Goal: Contribute content: Add original content to the website for others to see

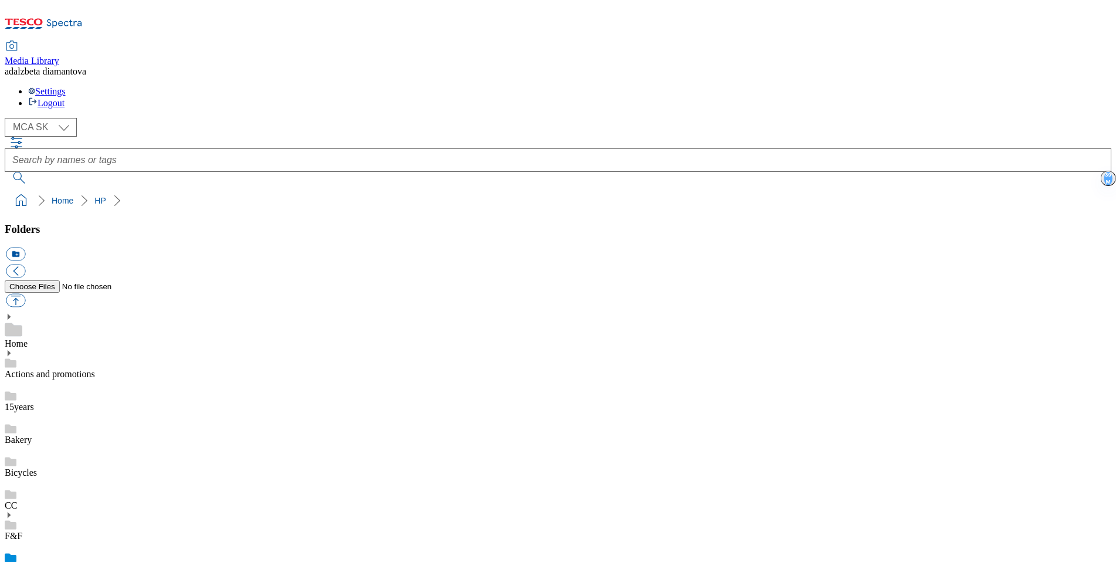
select select "flare-mca-sk"
click at [95, 369] on link "Actions and promotions" at bounding box center [50, 374] width 90 height 10
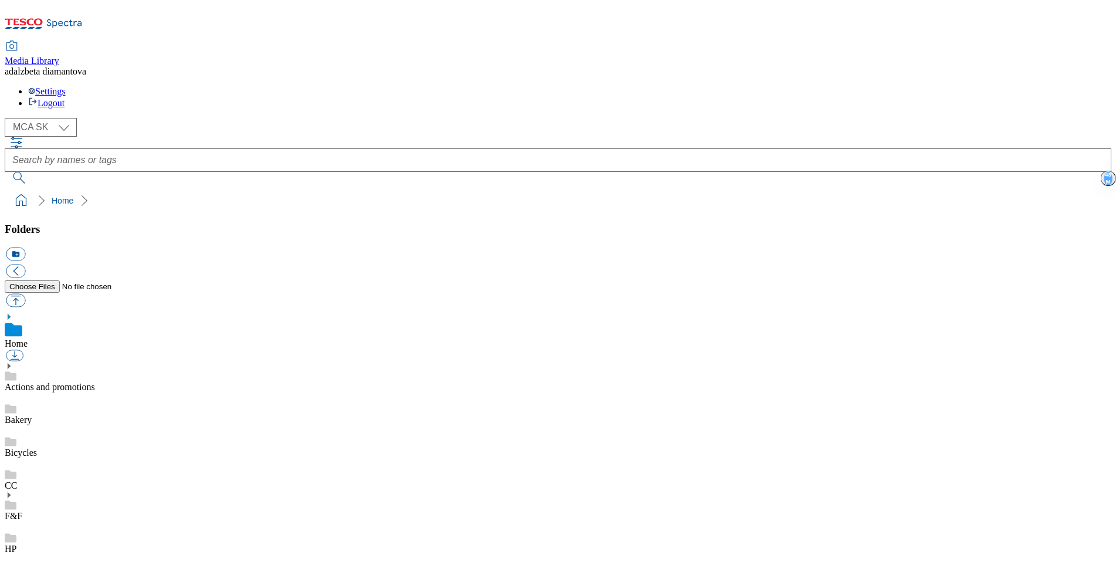
click at [63, 521] on div "HP" at bounding box center [558, 537] width 1106 height 33
click at [95, 369] on link "Actions and promotions" at bounding box center [50, 374] width 90 height 10
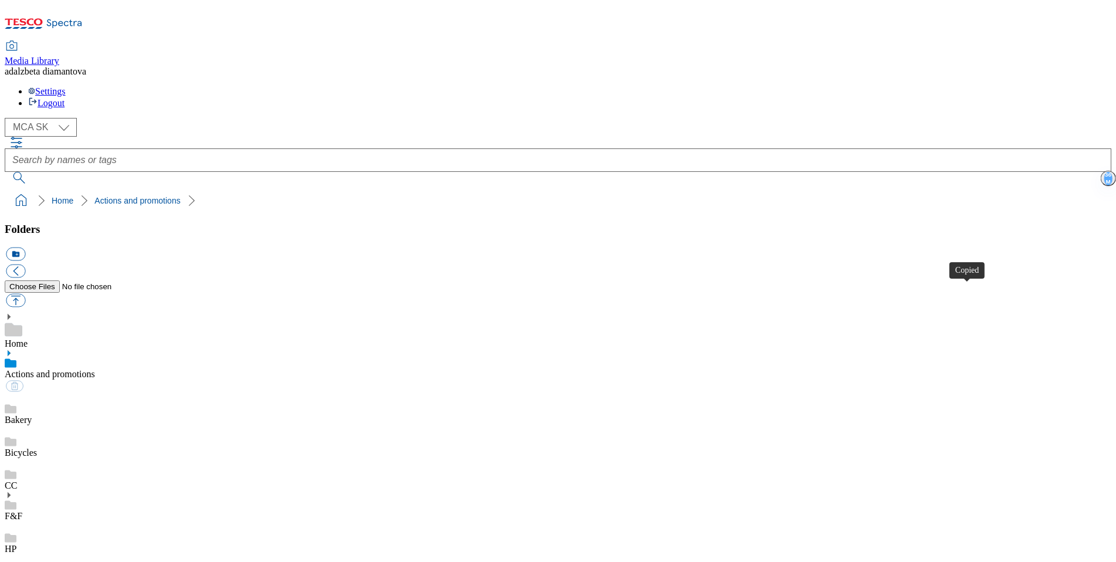
click at [58, 118] on select "MCA CZ MCA HU MCA SK" at bounding box center [41, 127] width 72 height 19
select select "flare-mca-cz"
click at [71, 369] on link "Actions and promotions" at bounding box center [50, 374] width 90 height 10
click at [25, 294] on button "button" at bounding box center [15, 300] width 19 height 13
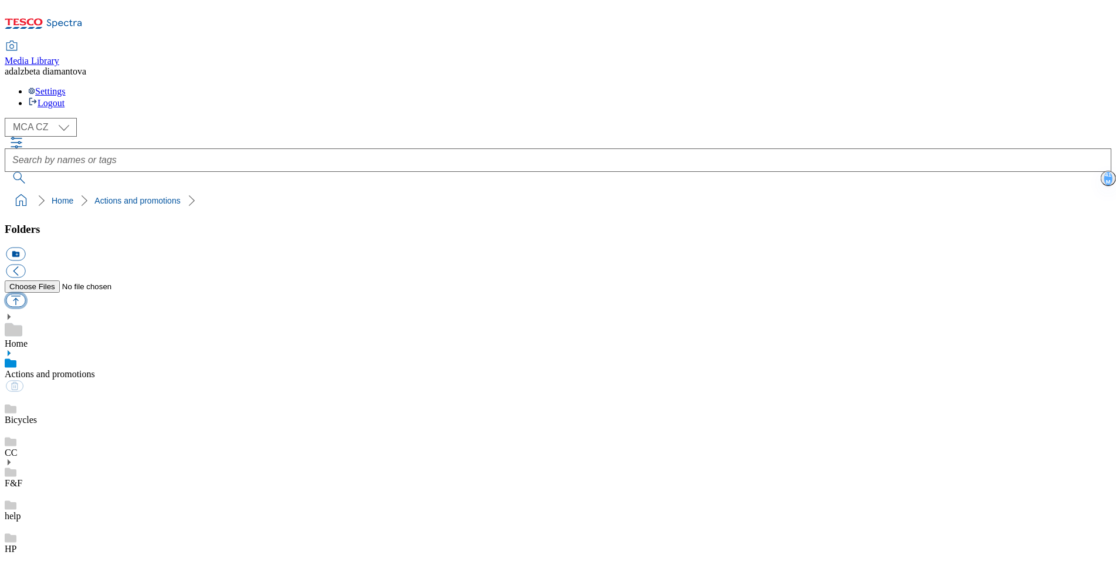
type input "C:\fakepath\cz-wk25-ac-ff.png"
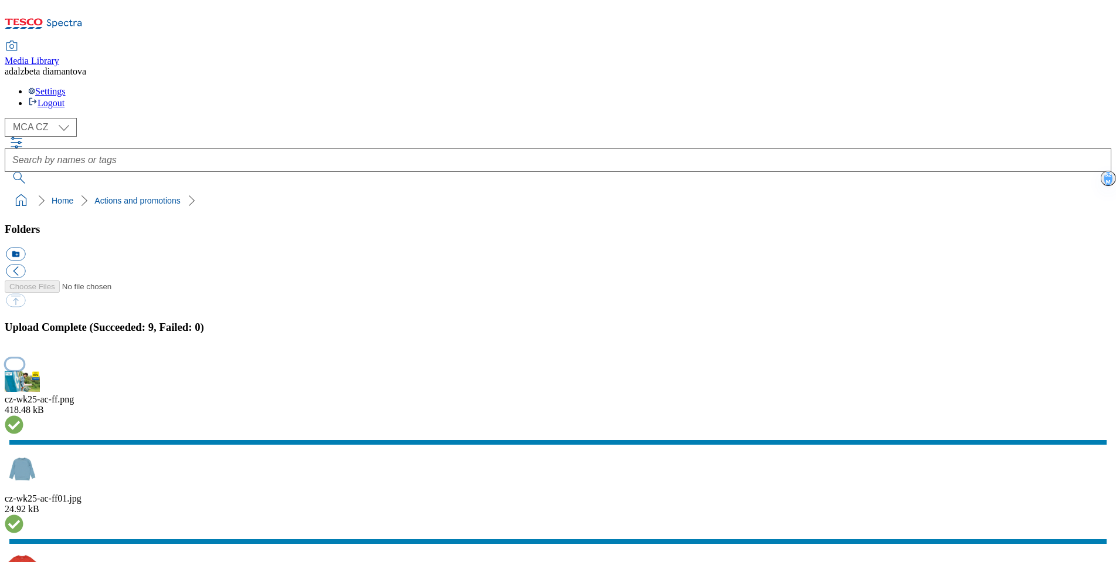
click at [23, 358] on button "button" at bounding box center [15, 363] width 18 height 11
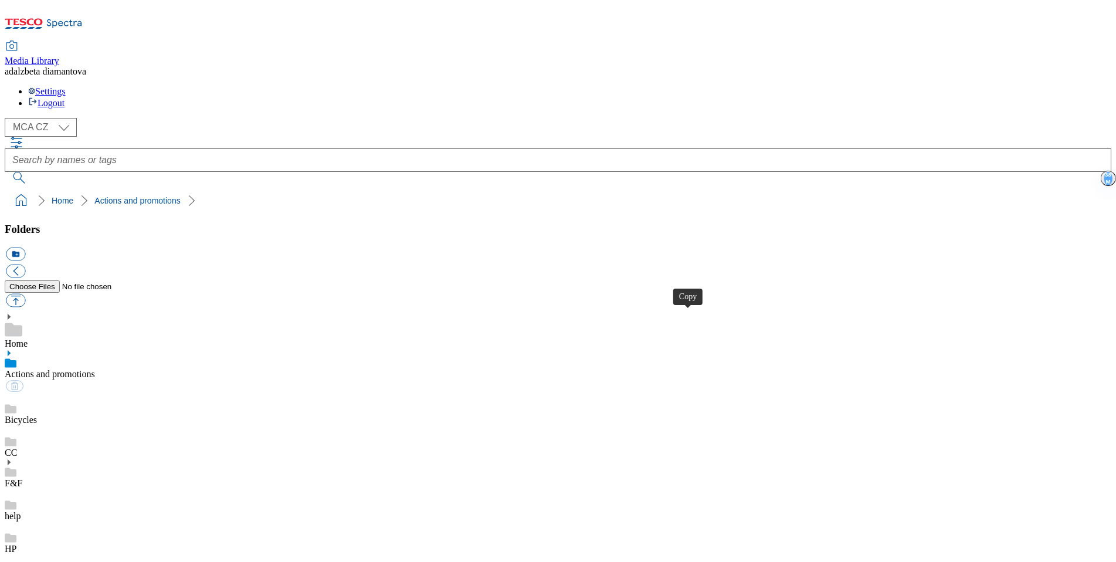
click at [37, 414] on link "Bicycles" at bounding box center [21, 419] width 32 height 10
click at [88, 369] on link "Actions and promotions" at bounding box center [50, 374] width 90 height 10
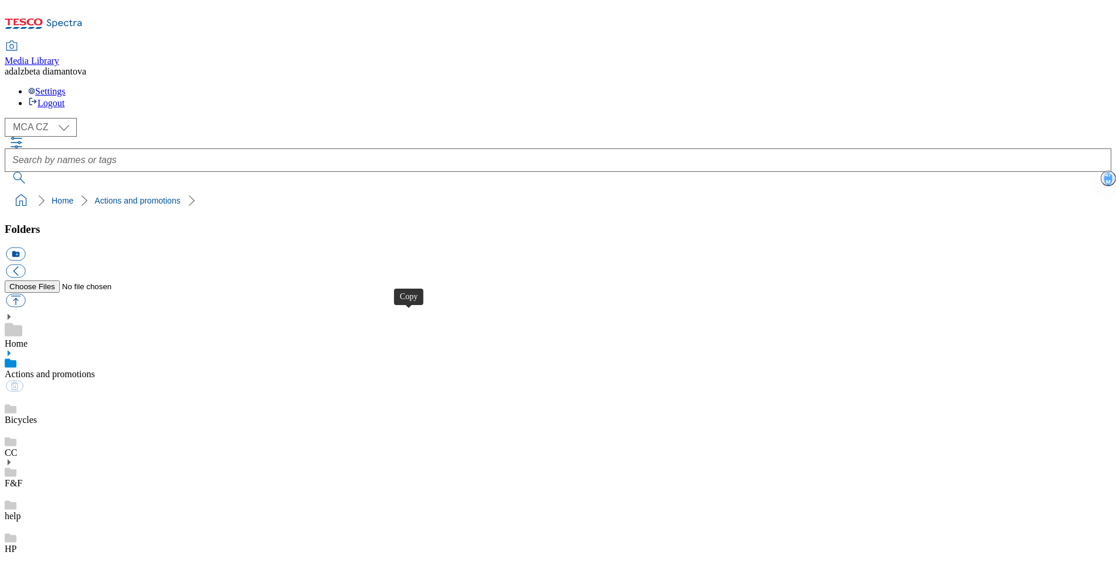
drag, startPoint x: 552, startPoint y: 319, endPoint x: 472, endPoint y: 146, distance: 190.7
click at [66, 508] on div "HP" at bounding box center [558, 524] width 1106 height 33
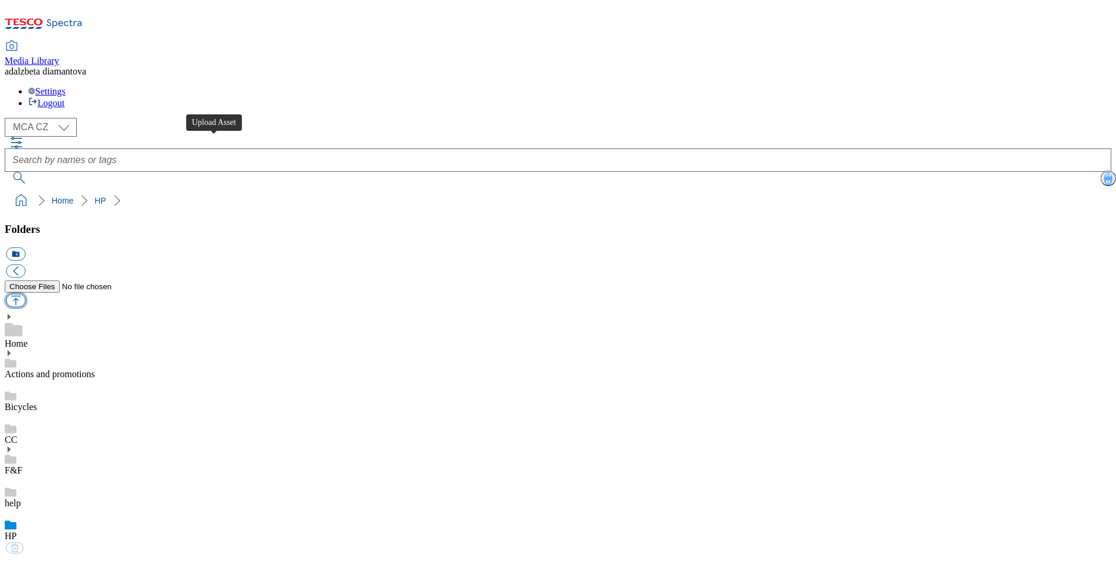
click at [25, 294] on button "button" at bounding box center [15, 300] width 19 height 13
type input "C:\fakepath\cz-wk25-hapb01.png"
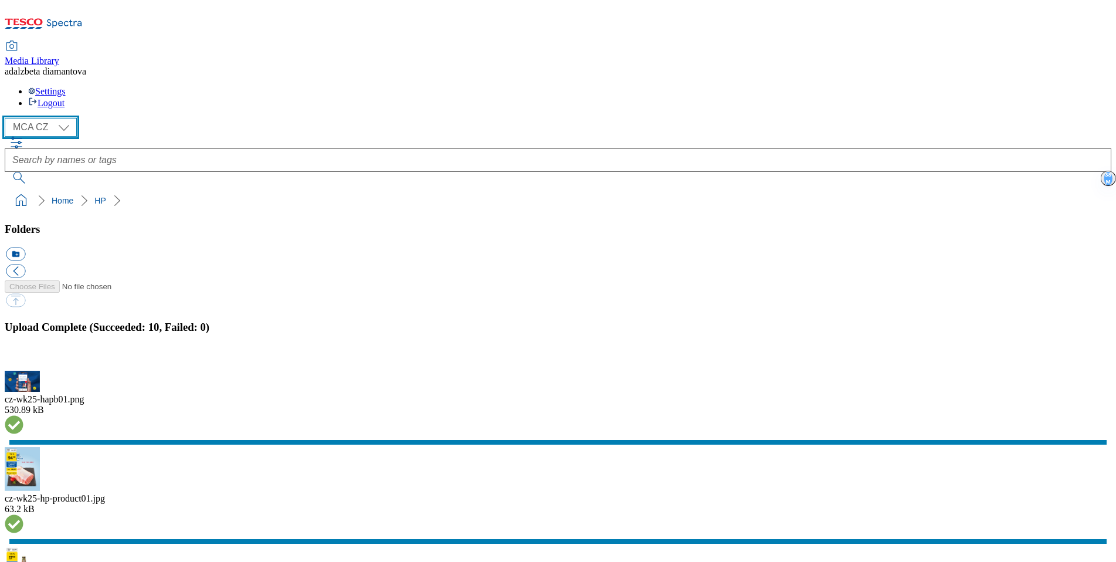
click at [68, 118] on select "MCA CZ MCA HU MCA SK" at bounding box center [41, 127] width 72 height 19
select select "flare-mca-sk"
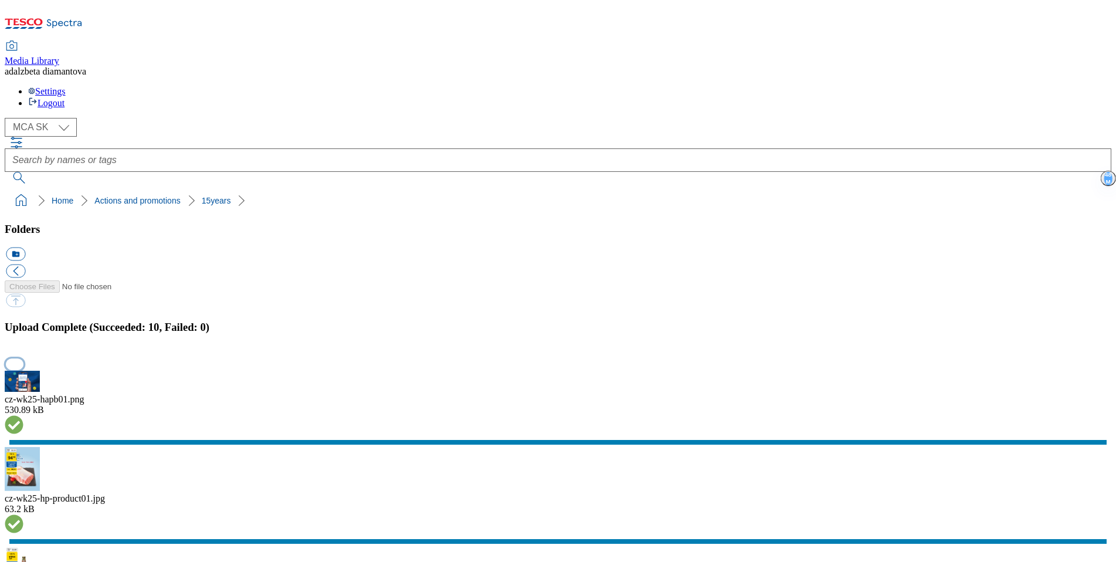
click at [23, 358] on button "button" at bounding box center [15, 363] width 18 height 11
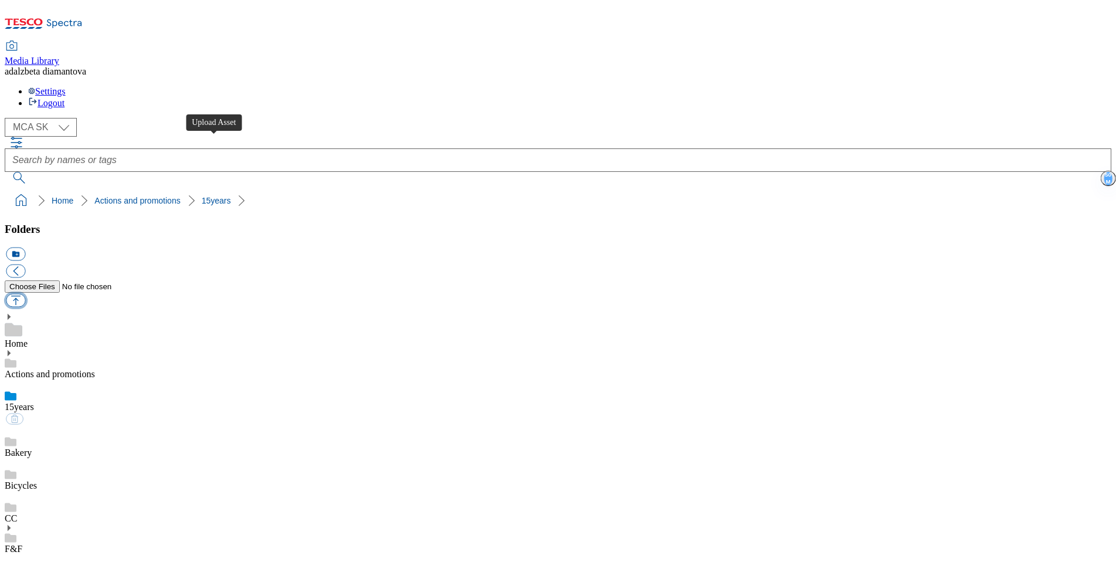
click at [25, 294] on button "button" at bounding box center [15, 300] width 19 height 13
type input "C:\fakepath\sk-wk25-15y-product01.png"
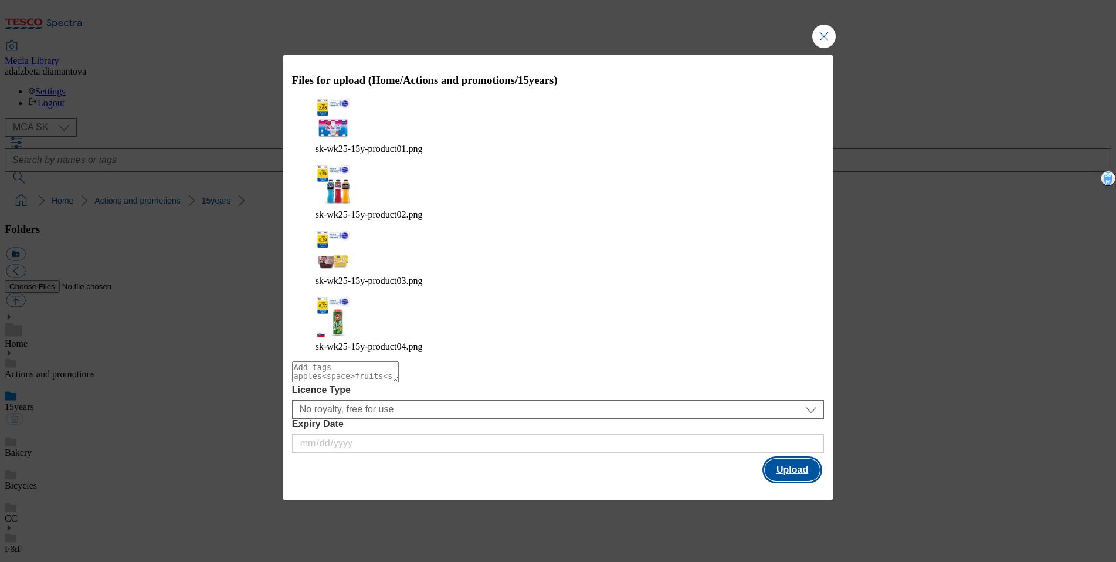
click at [794, 458] on button "Upload" at bounding box center [791, 469] width 55 height 22
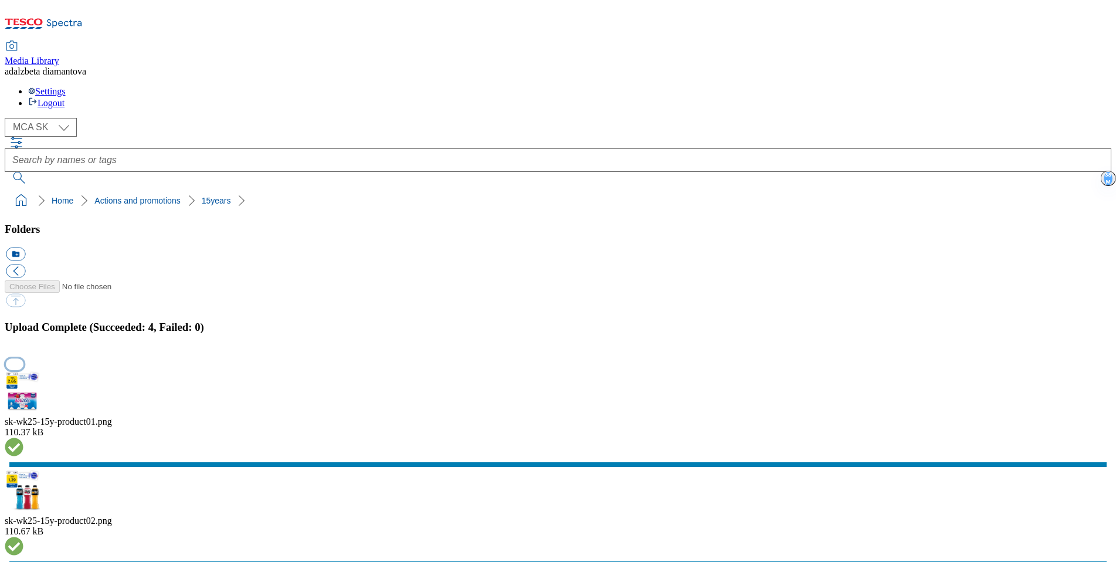
click at [23, 358] on button "button" at bounding box center [15, 363] width 18 height 11
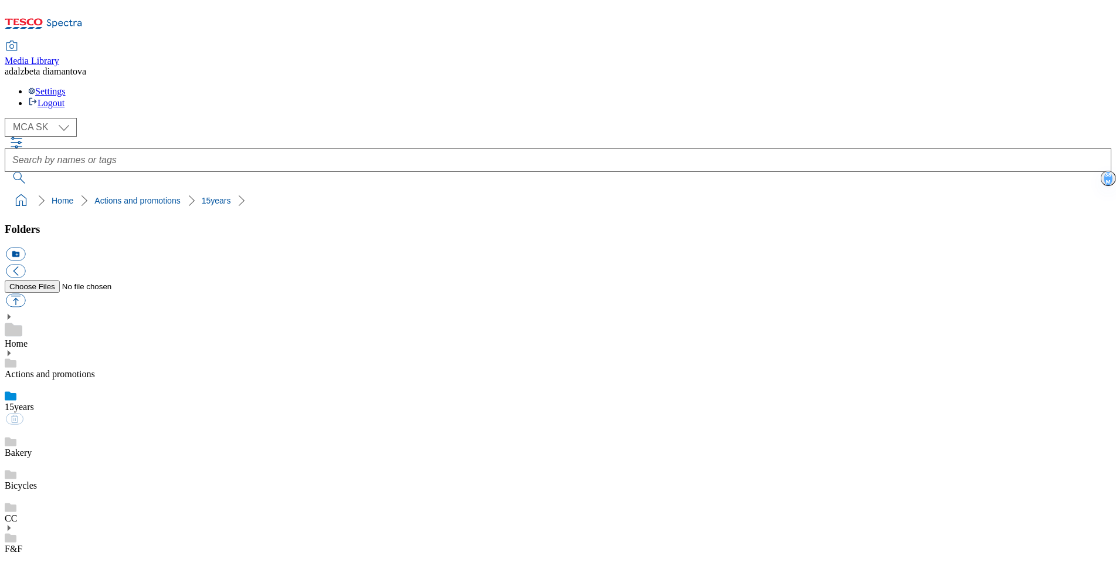
click at [32, 447] on link "Bakery" at bounding box center [18, 452] width 27 height 10
click at [34, 402] on link "15years" at bounding box center [19, 407] width 29 height 10
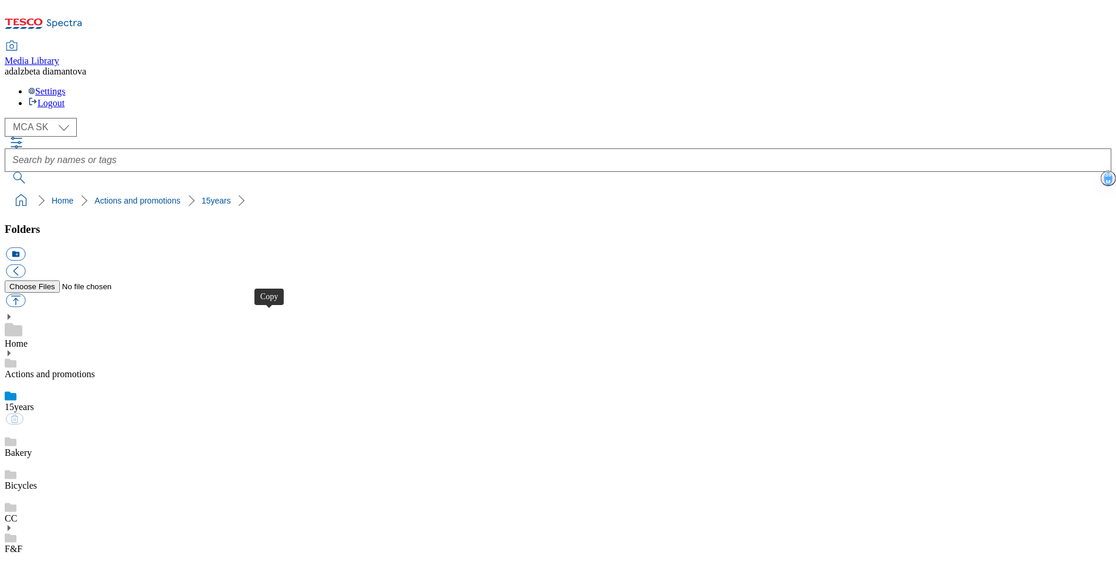
click at [67, 118] on select "MCA CZ MCA HU MCA SK" at bounding box center [41, 127] width 72 height 19
select select "flare-mca-cz"
click at [16, 531] on link "HP" at bounding box center [11, 536] width 12 height 10
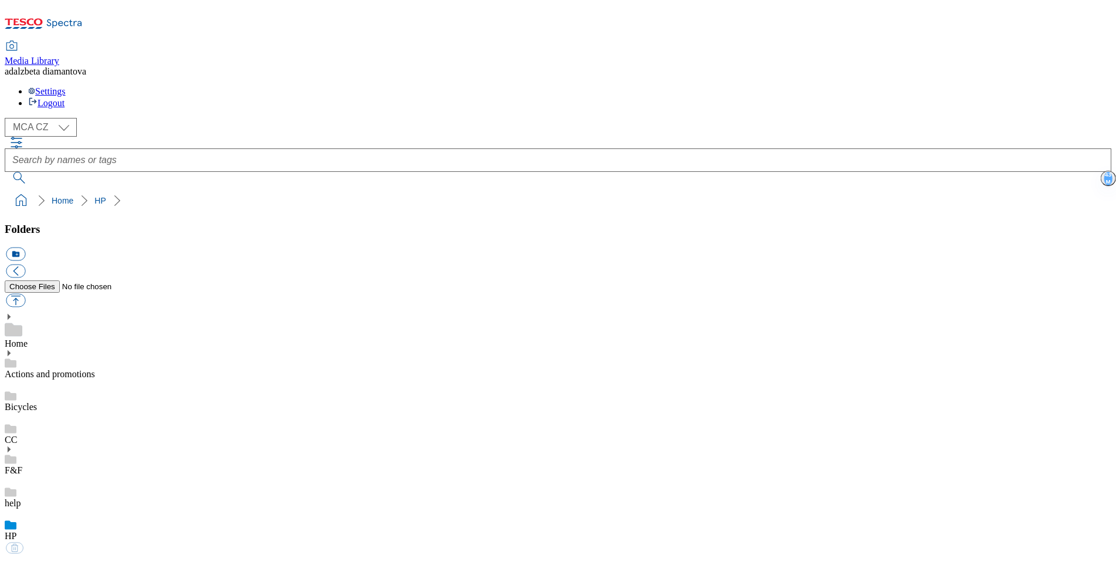
click at [95, 369] on link "Actions and promotions" at bounding box center [50, 374] width 90 height 10
click at [13, 349] on icon at bounding box center [9, 353] width 8 height 8
click at [11, 350] on use at bounding box center [9, 353] width 3 height 6
click at [34, 414] on link "15years" at bounding box center [19, 419] width 29 height 10
click at [73, 554] on div "HP" at bounding box center [558, 570] width 1106 height 33
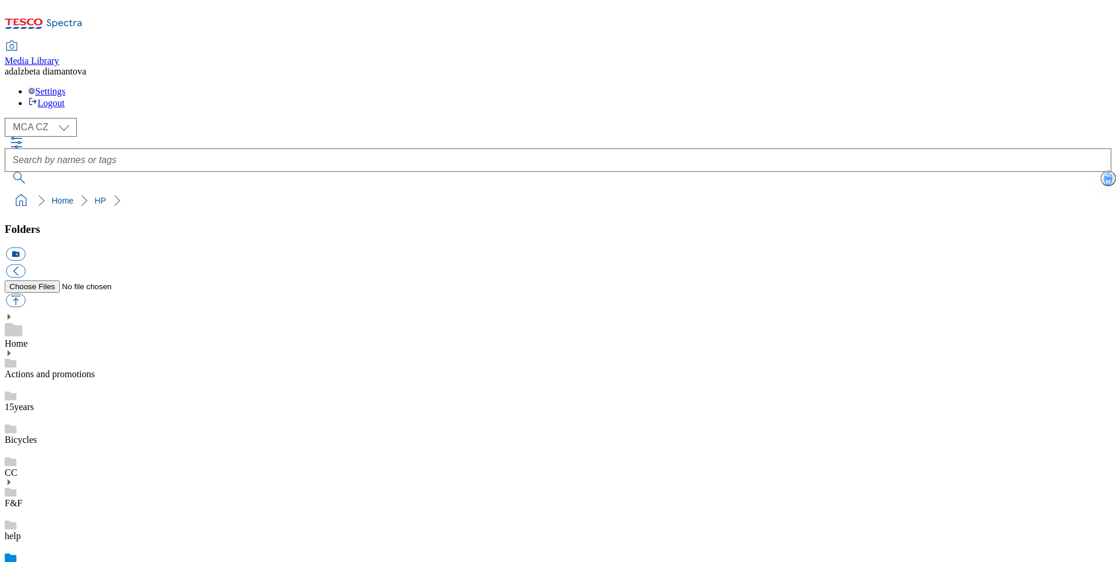
click at [95, 369] on link "Actions and promotions" at bounding box center [50, 374] width 90 height 10
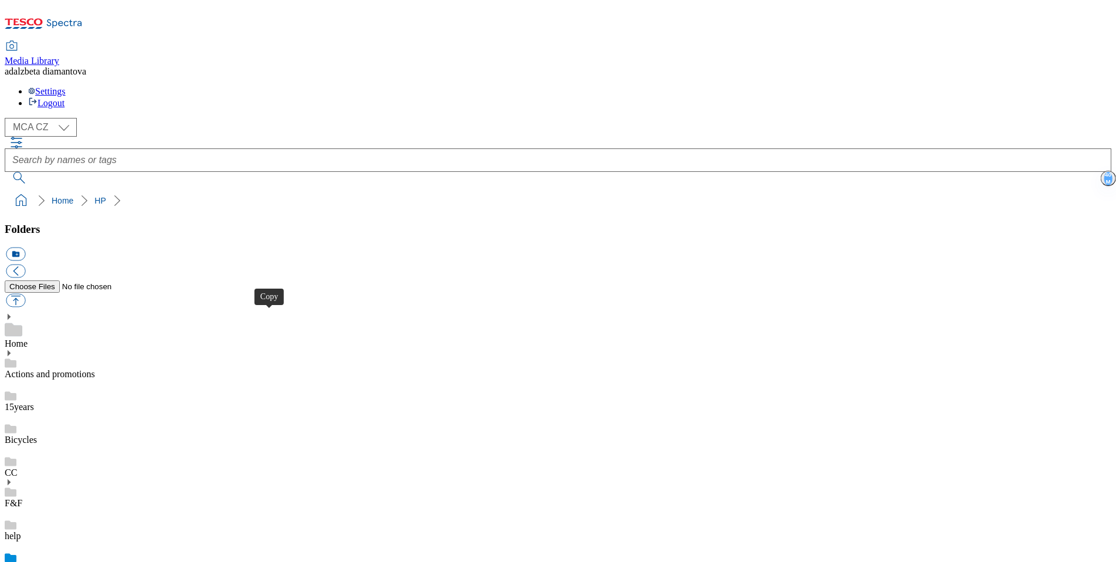
drag, startPoint x: 273, startPoint y: 319, endPoint x: 288, endPoint y: 302, distance: 23.2
checkbox input "true"
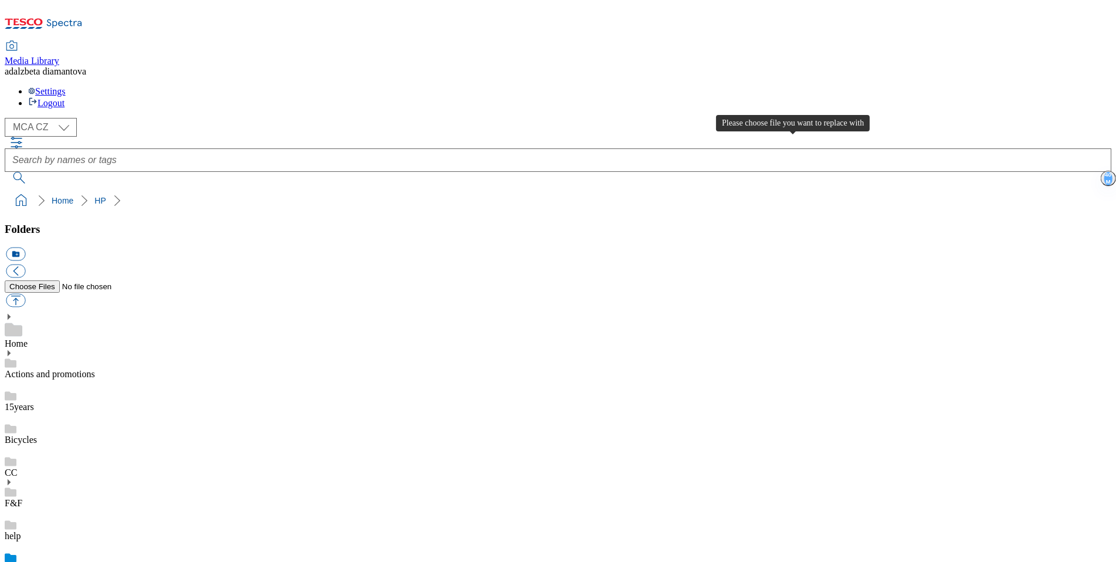
type input "C:\fakepath\cz-wk25-hapb01.png"
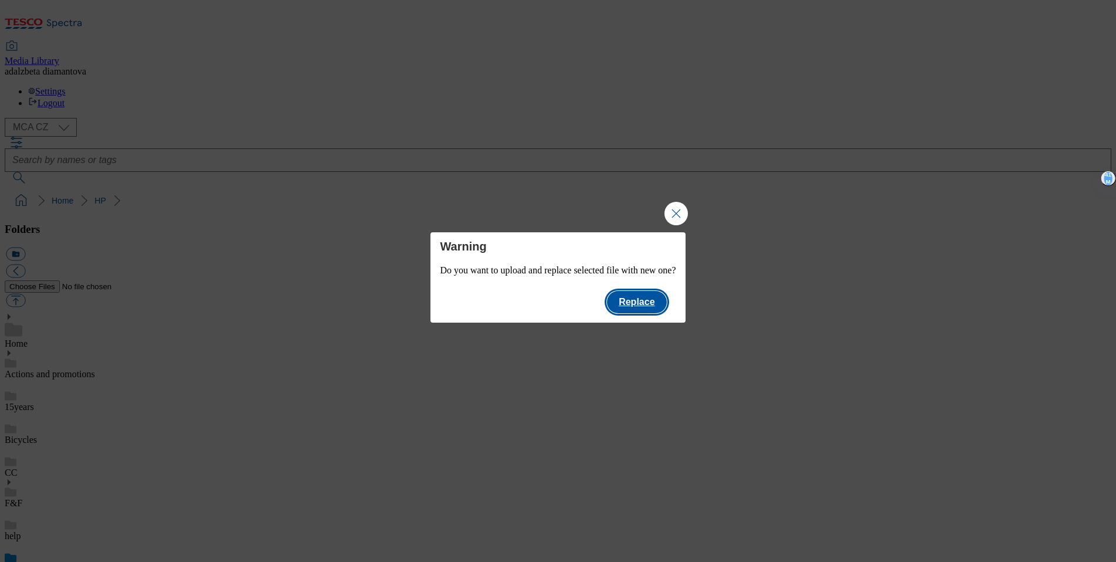
click at [656, 298] on button "Replace" at bounding box center [636, 302] width 59 height 22
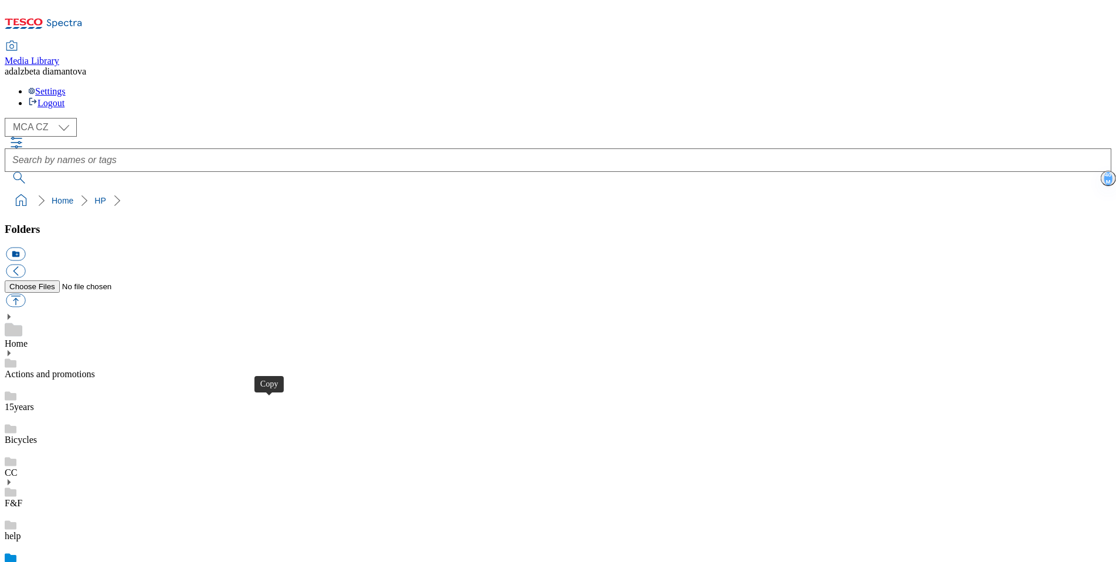
click at [95, 369] on link "Actions and promotions" at bounding box center [50, 374] width 90 height 10
click at [13, 349] on icon at bounding box center [9, 353] width 8 height 8
click at [16, 404] on use at bounding box center [11, 408] width 12 height 9
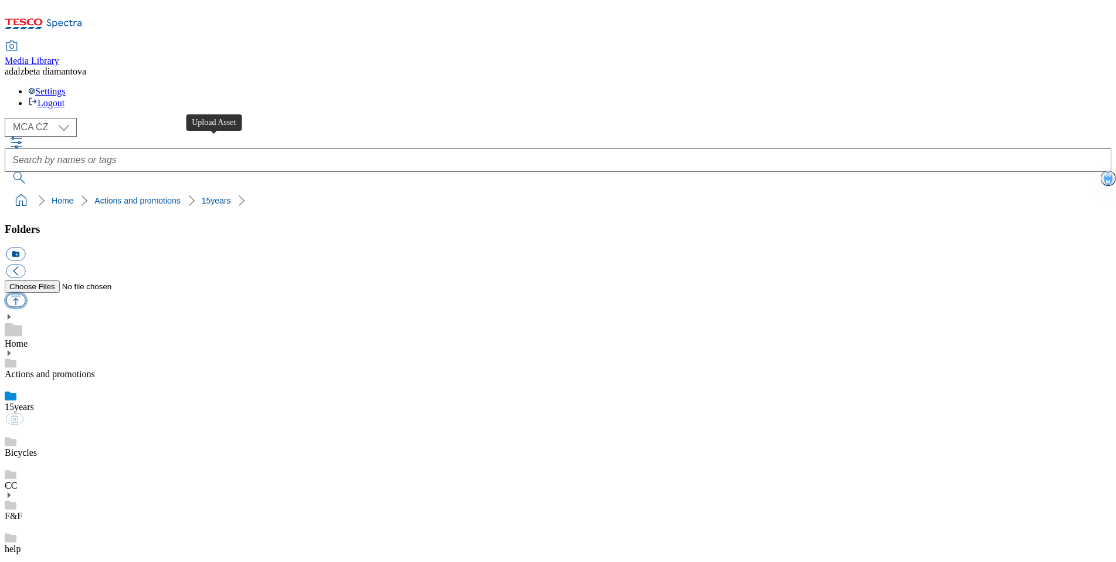
click at [25, 294] on button "button" at bounding box center [15, 300] width 19 height 13
type input "C:\fakepath\sk-15years-stamp.jpeg"
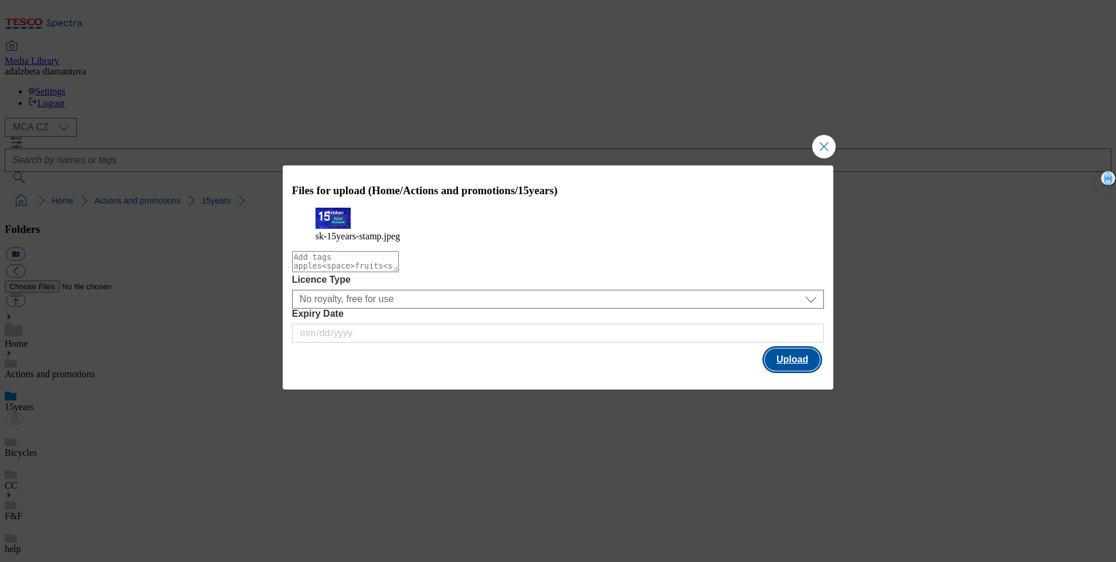
click at [784, 370] on button "Upload" at bounding box center [791, 359] width 55 height 22
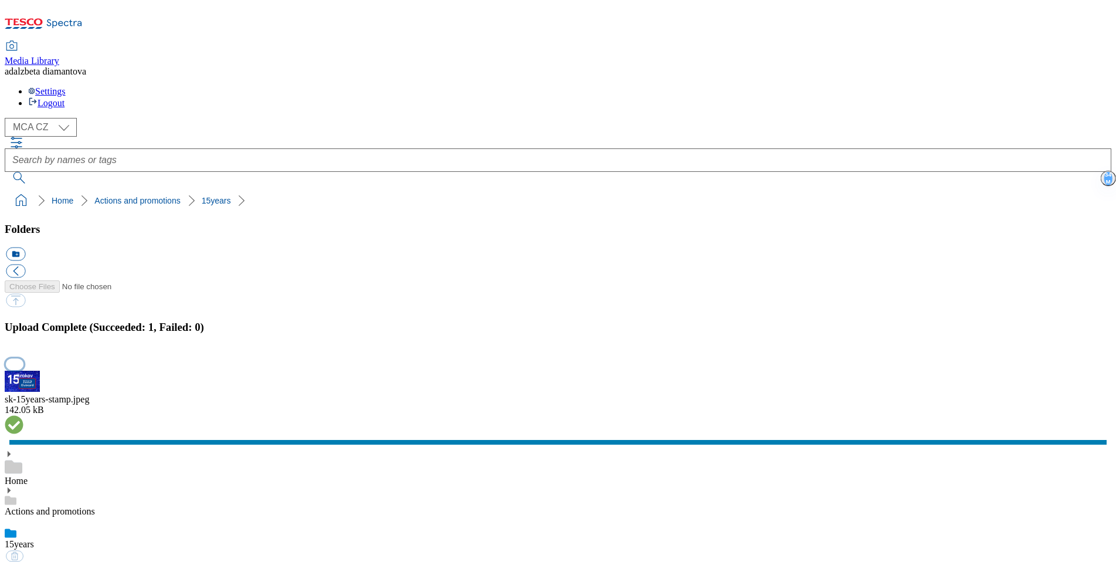
click at [23, 358] on button "button" at bounding box center [15, 363] width 18 height 11
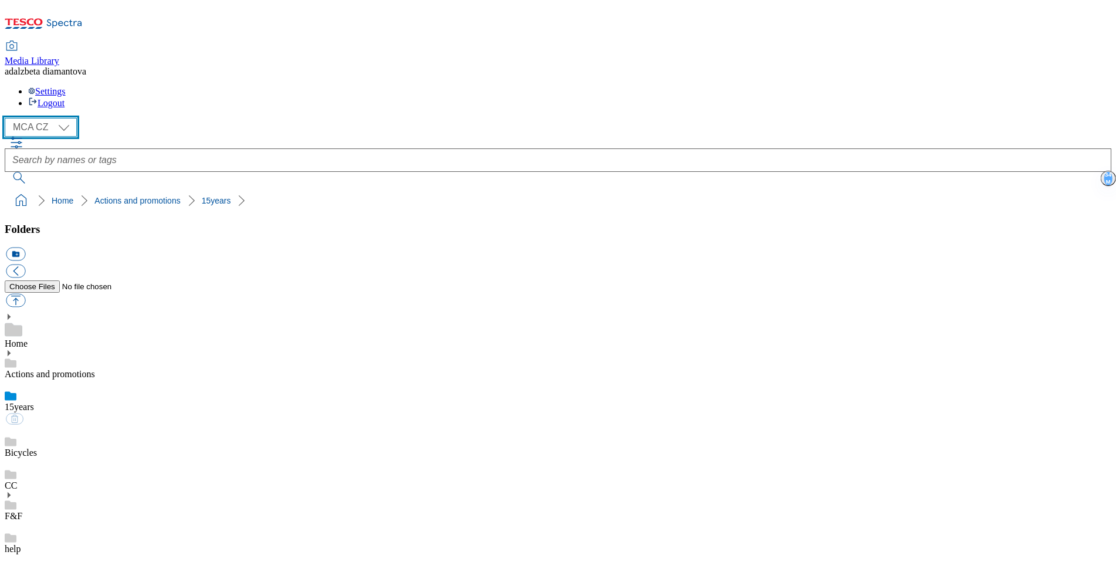
click at [73, 118] on select "MCA CZ MCA HU MCA SK" at bounding box center [41, 127] width 72 height 19
select select "flare-mca-sk"
click at [13, 349] on icon at bounding box center [9, 353] width 8 height 8
click at [32, 349] on div "Actions and promotions" at bounding box center [558, 370] width 1106 height 43
click at [70, 369] on link "Actions and promotions" at bounding box center [50, 374] width 90 height 10
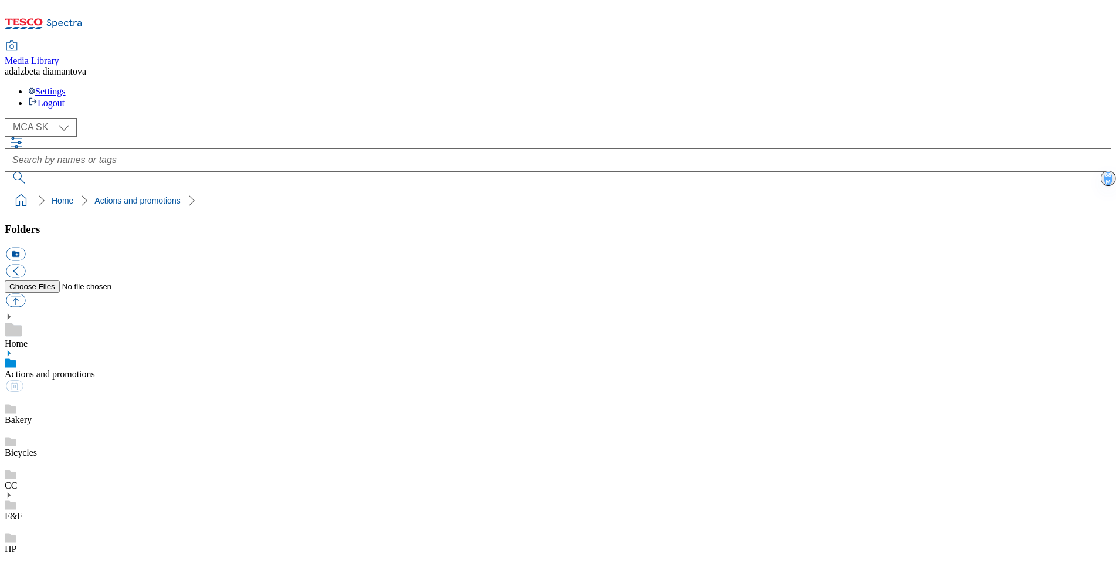
click at [13, 349] on icon at bounding box center [9, 353] width 8 height 8
click at [34, 414] on link "15years" at bounding box center [19, 419] width 29 height 10
click at [25, 294] on button "button" at bounding box center [15, 300] width 19 height 13
type input "C:\fakepath\sk-15years-stamp.jpeg"
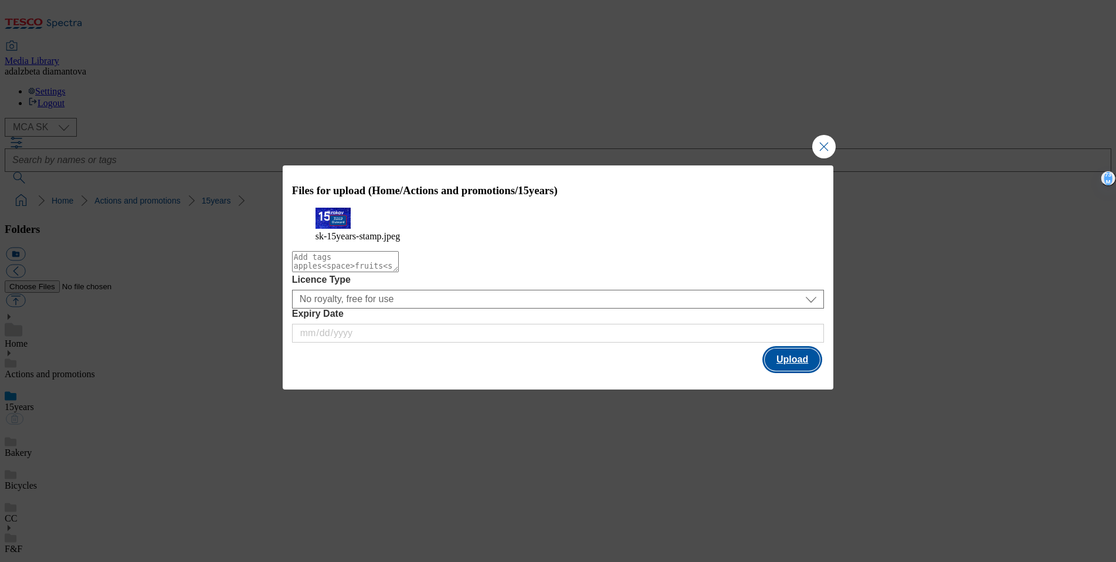
click at [795, 369] on button "Upload" at bounding box center [791, 359] width 55 height 22
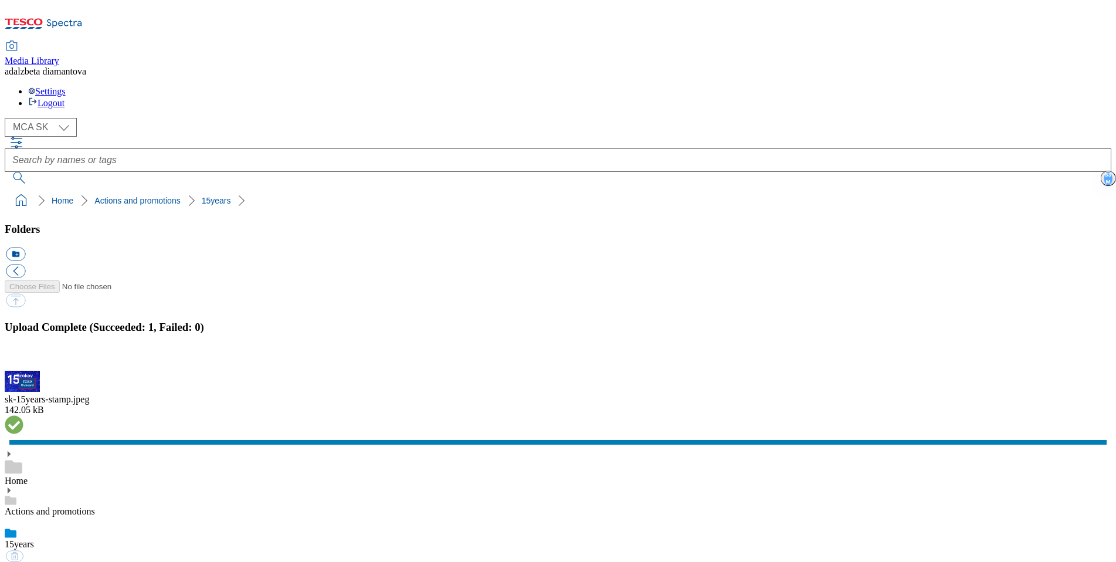
click at [23, 358] on button "button" at bounding box center [15, 363] width 18 height 11
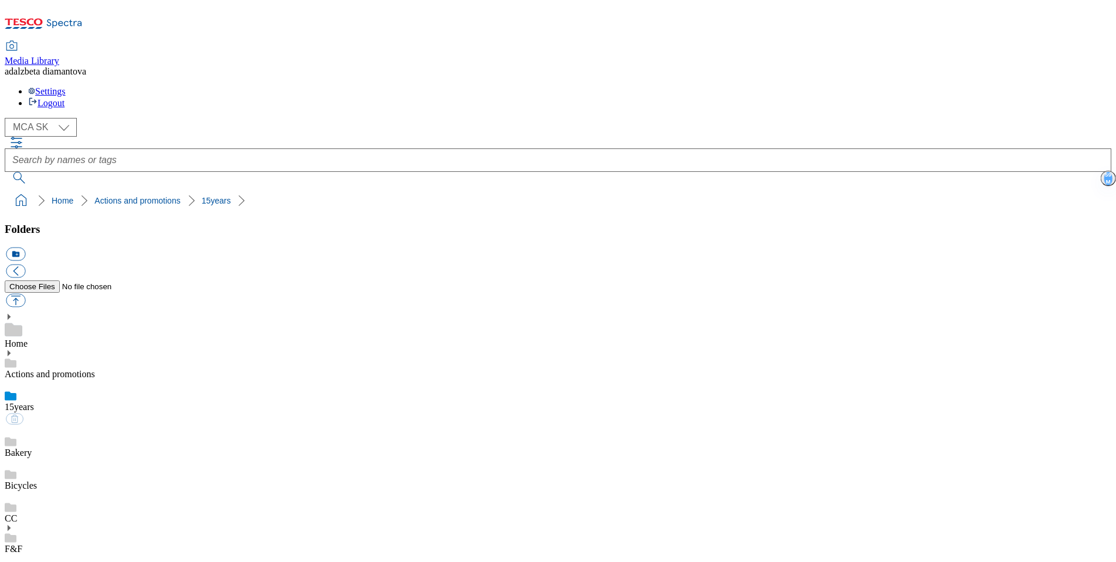
drag, startPoint x: 76, startPoint y: 231, endPoint x: 95, endPoint y: 216, distance: 24.3
click at [32, 447] on link "Bakery" at bounding box center [18, 452] width 27 height 10
click at [100, 379] on div "15years" at bounding box center [558, 395] width 1106 height 33
click at [88, 369] on link "Actions and promotions" at bounding box center [50, 374] width 90 height 10
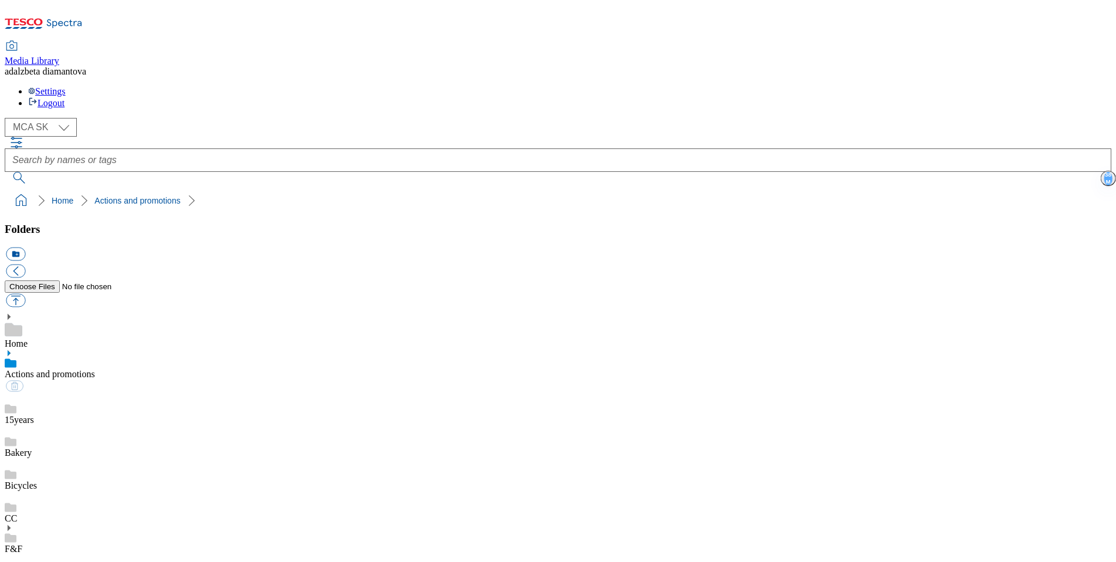
scroll to position [107, 0]
checkbox input "true"
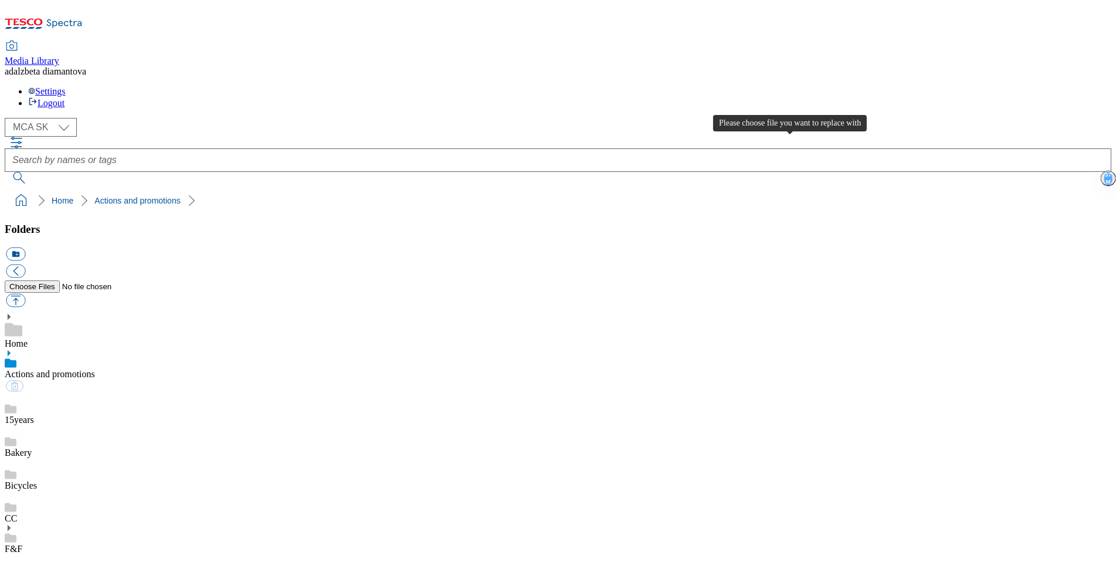
type input "C:\fakepath\image - 2025-08-12T101533.006.png"
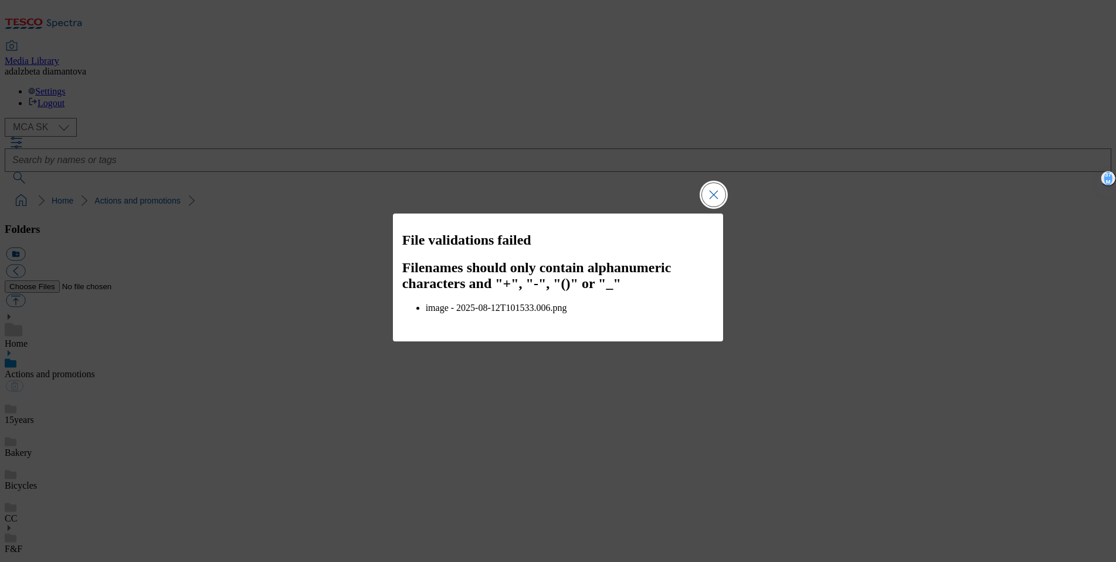
click at [720, 195] on button "Close Modal" at bounding box center [713, 194] width 23 height 23
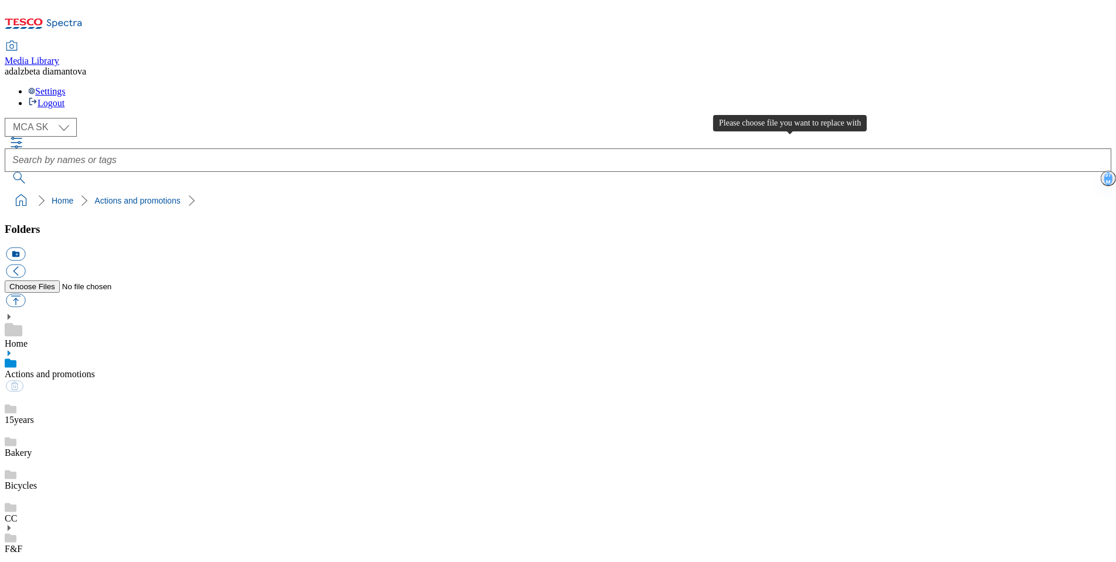
type input "C:\fakepath\image - 2025-08-12T101533006.png"
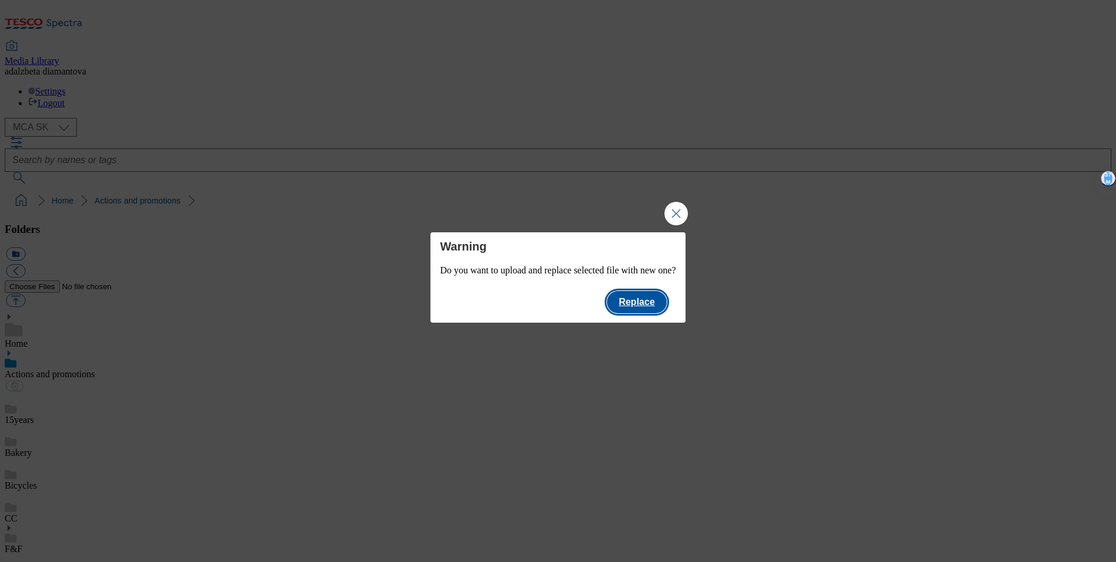
click at [661, 312] on button "Replace" at bounding box center [636, 302] width 59 height 22
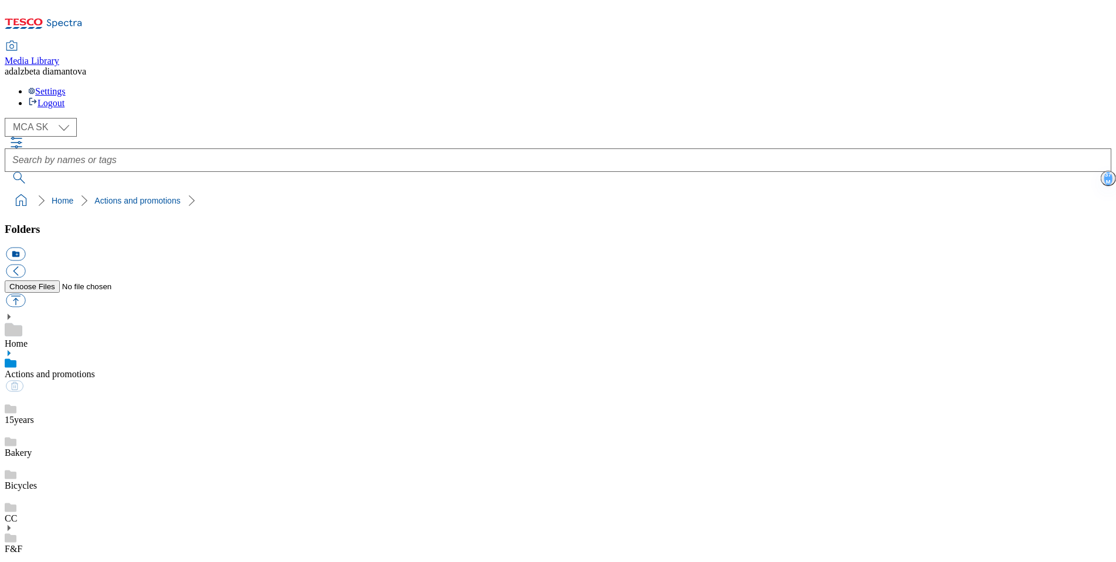
scroll to position [0, 0]
checkbox input "true"
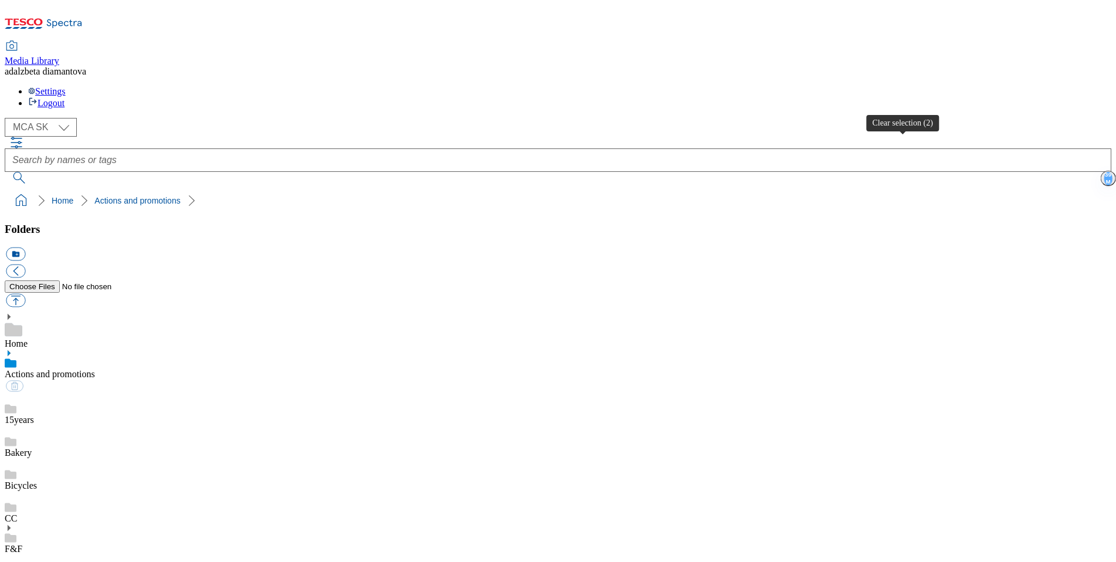
checkbox input "false"
checkbox input "true"
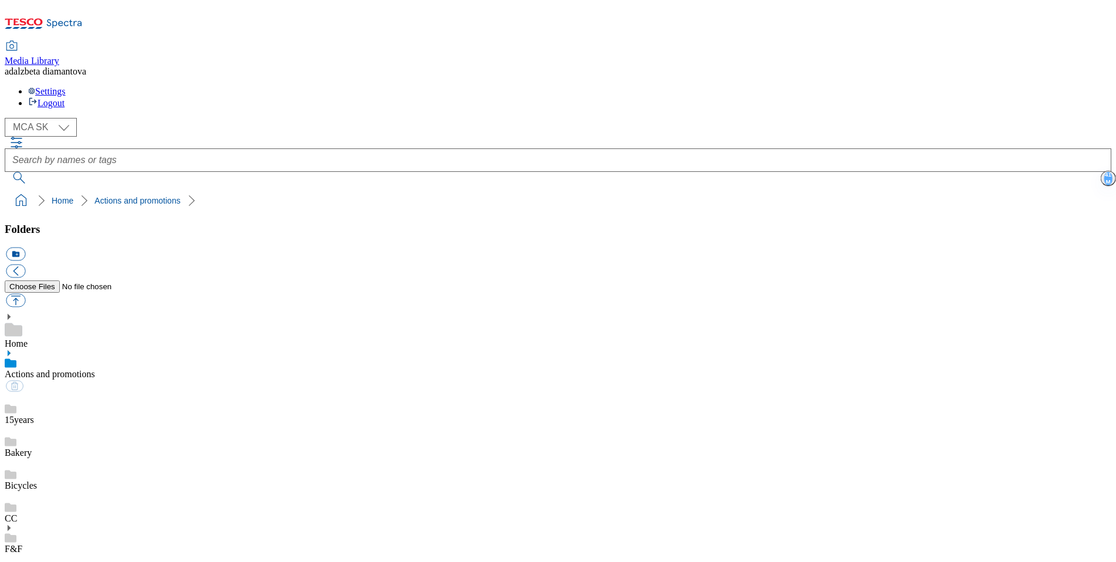
type input "C:\fakepath\image - 2025-08-12T101523668.png"
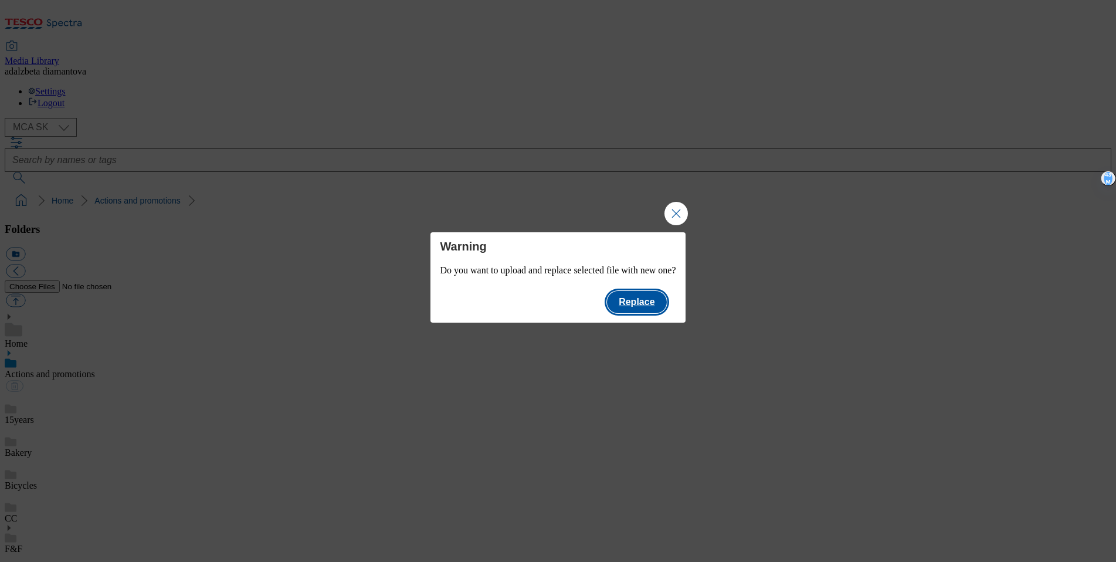
click at [654, 313] on button "Replace" at bounding box center [636, 302] width 59 height 22
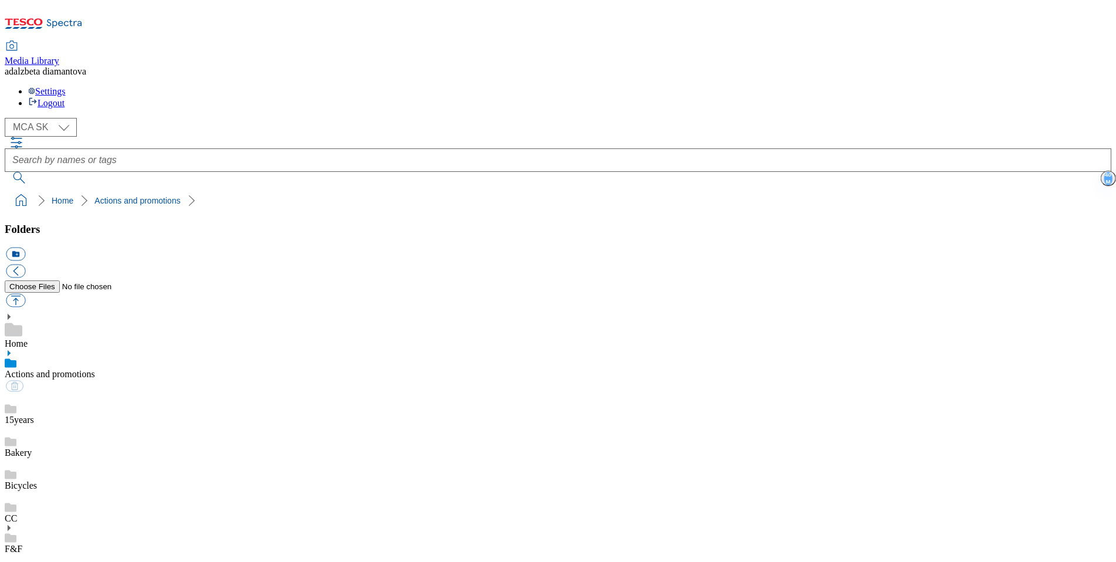
drag, startPoint x: 1104, startPoint y: 315, endPoint x: 1028, endPoint y: 290, distance: 80.3
checkbox input "false"
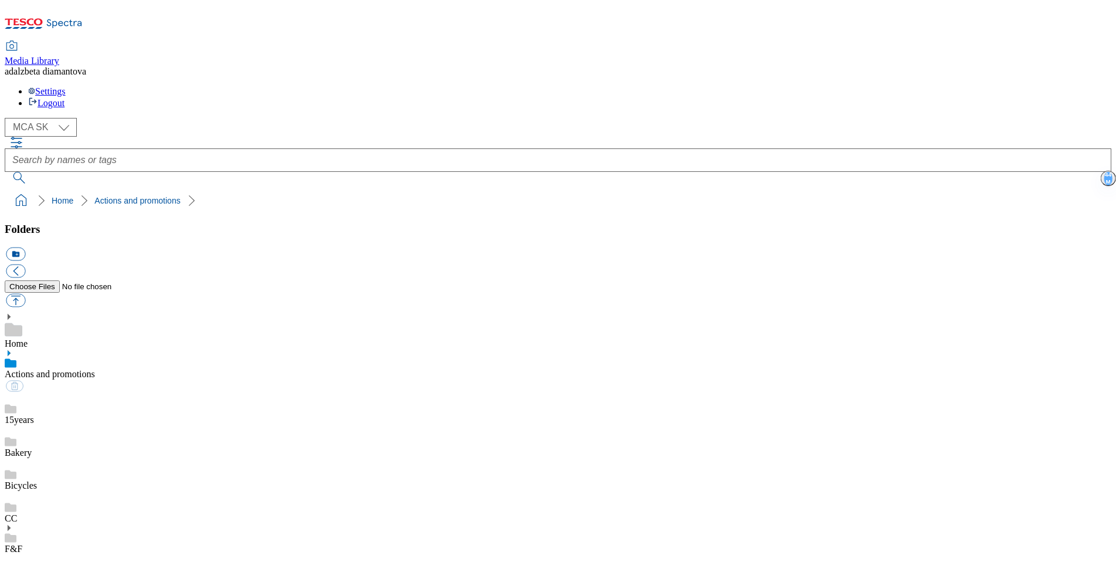
checkbox input "true"
type input "C:\fakepath\image - 2025-08-12T101527809.png"
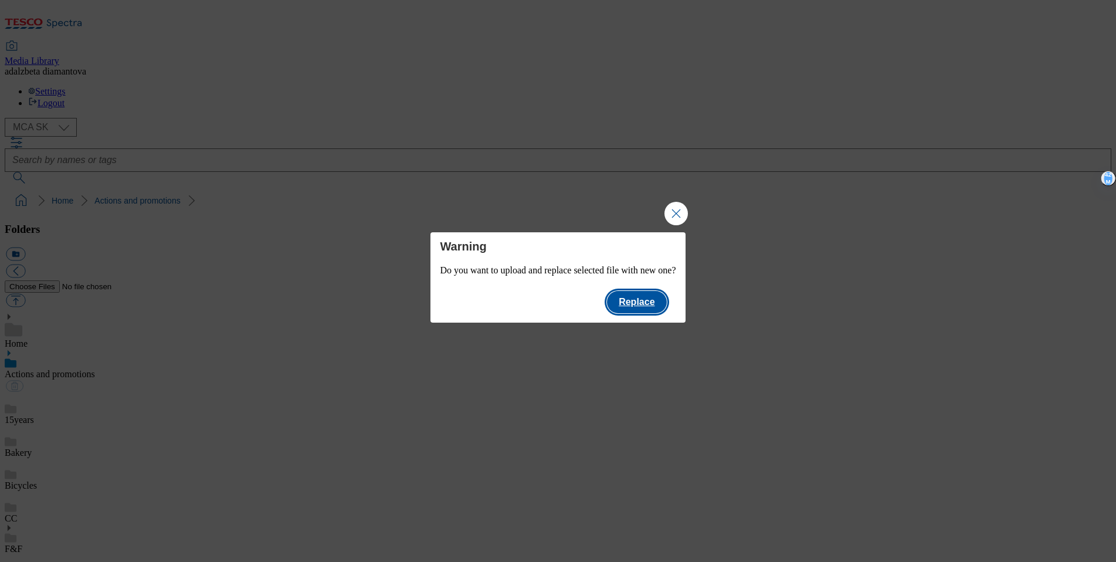
click at [640, 309] on button "Replace" at bounding box center [636, 302] width 59 height 22
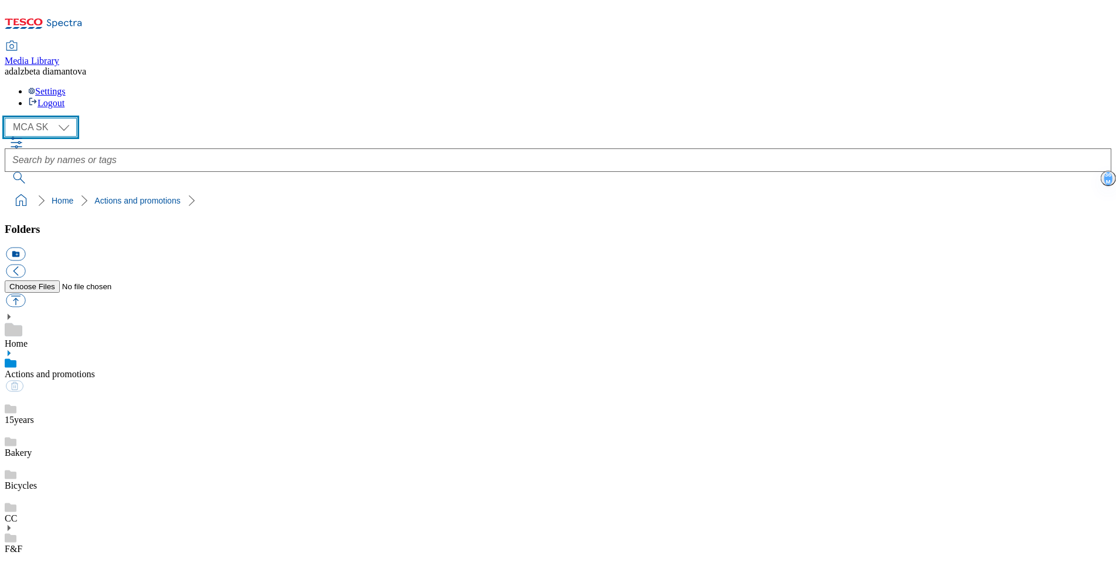
click at [72, 118] on select "MCA CZ MCA HU MCA SK" at bounding box center [41, 127] width 72 height 19
select select "flare-mca-cz"
click at [61, 392] on div "15years" at bounding box center [558, 408] width 1106 height 33
click at [77, 369] on link "Actions and promotions" at bounding box center [50, 374] width 90 height 10
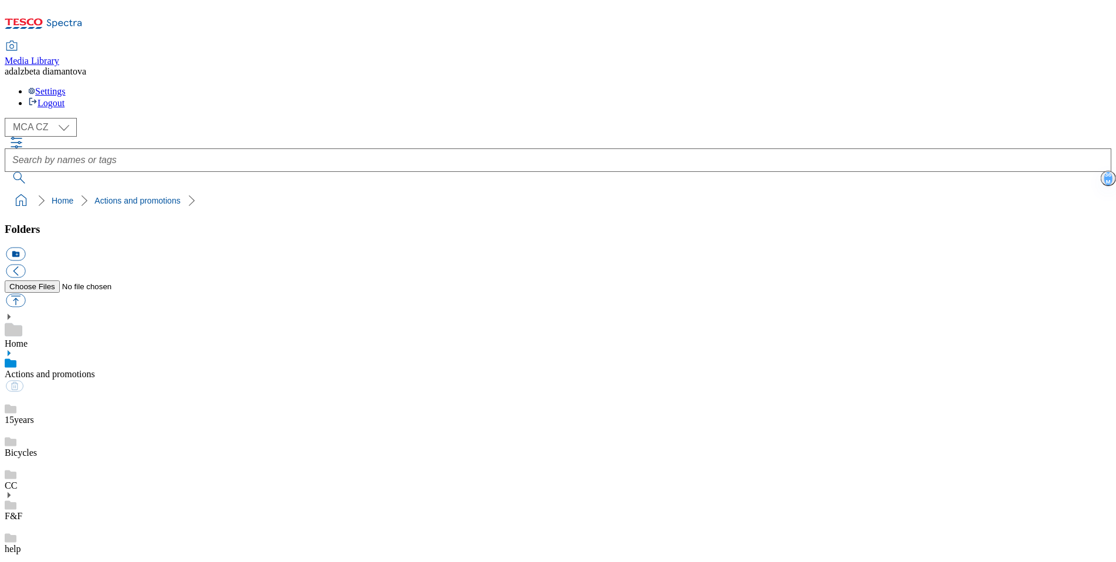
scroll to position [38, 0]
